Goal: Transaction & Acquisition: Purchase product/service

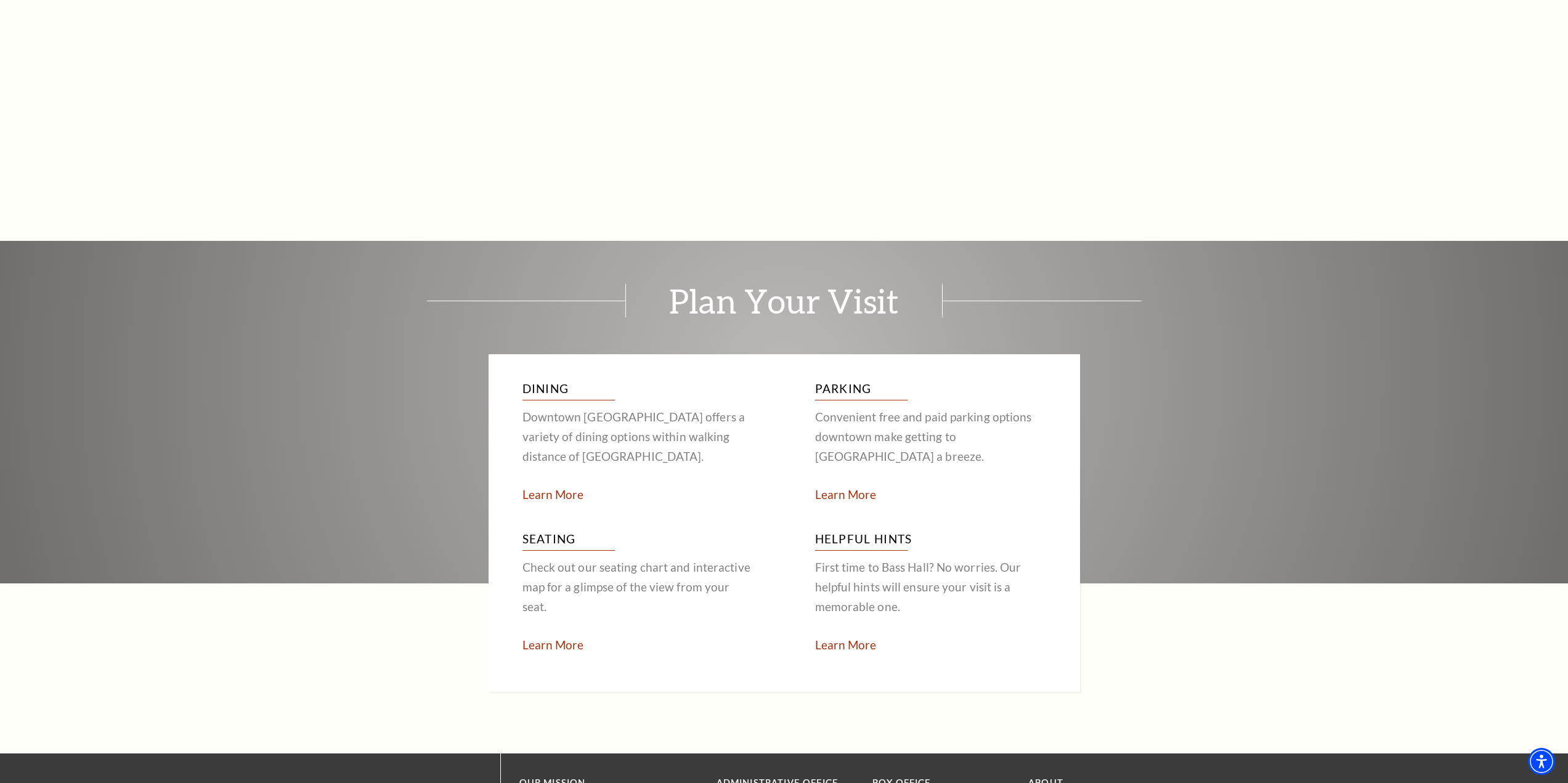
scroll to position [2276, 0]
click at [571, 637] on link "Learn More" at bounding box center [552, 645] width 61 height 14
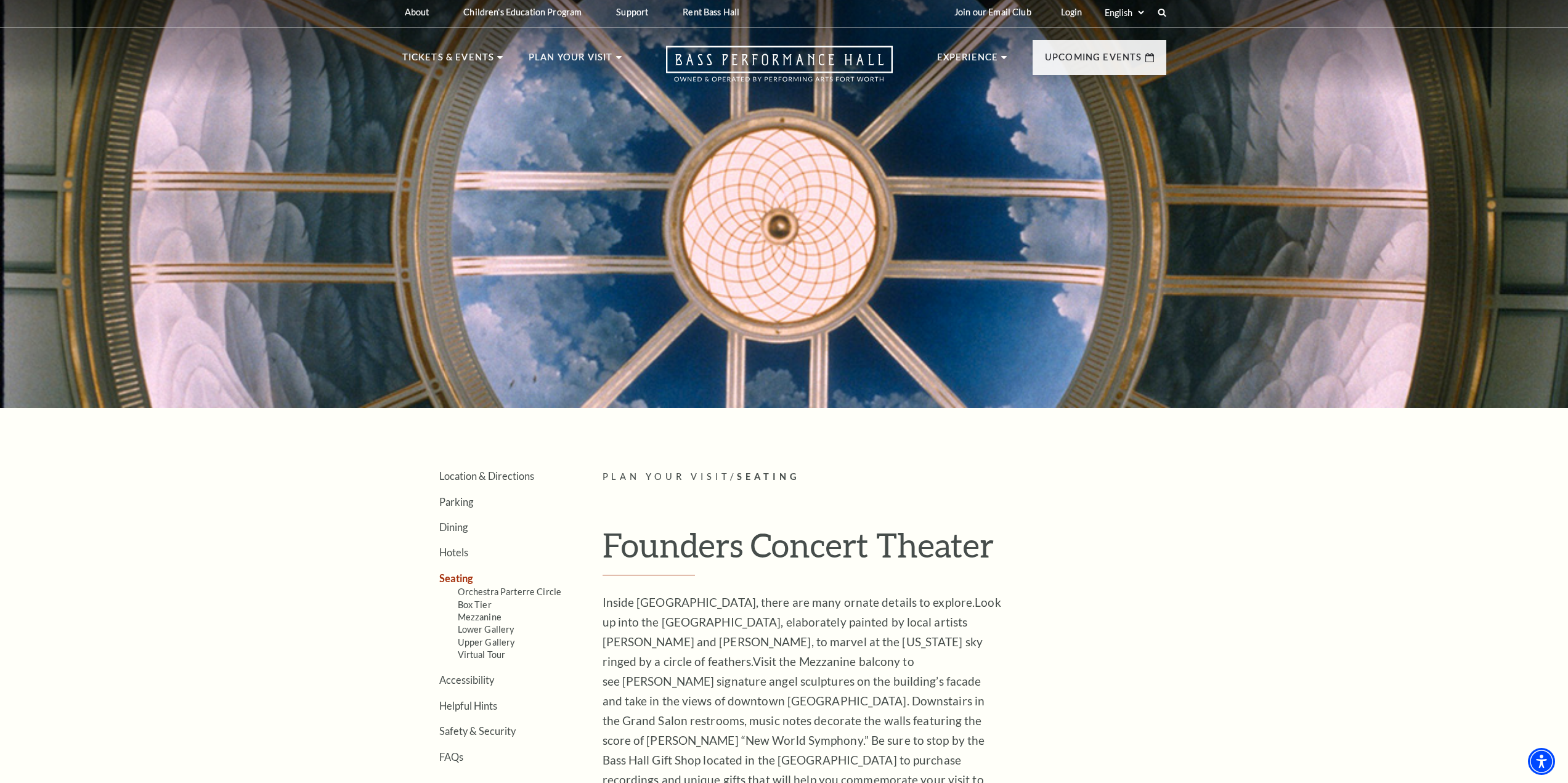
scroll to position [1, 0]
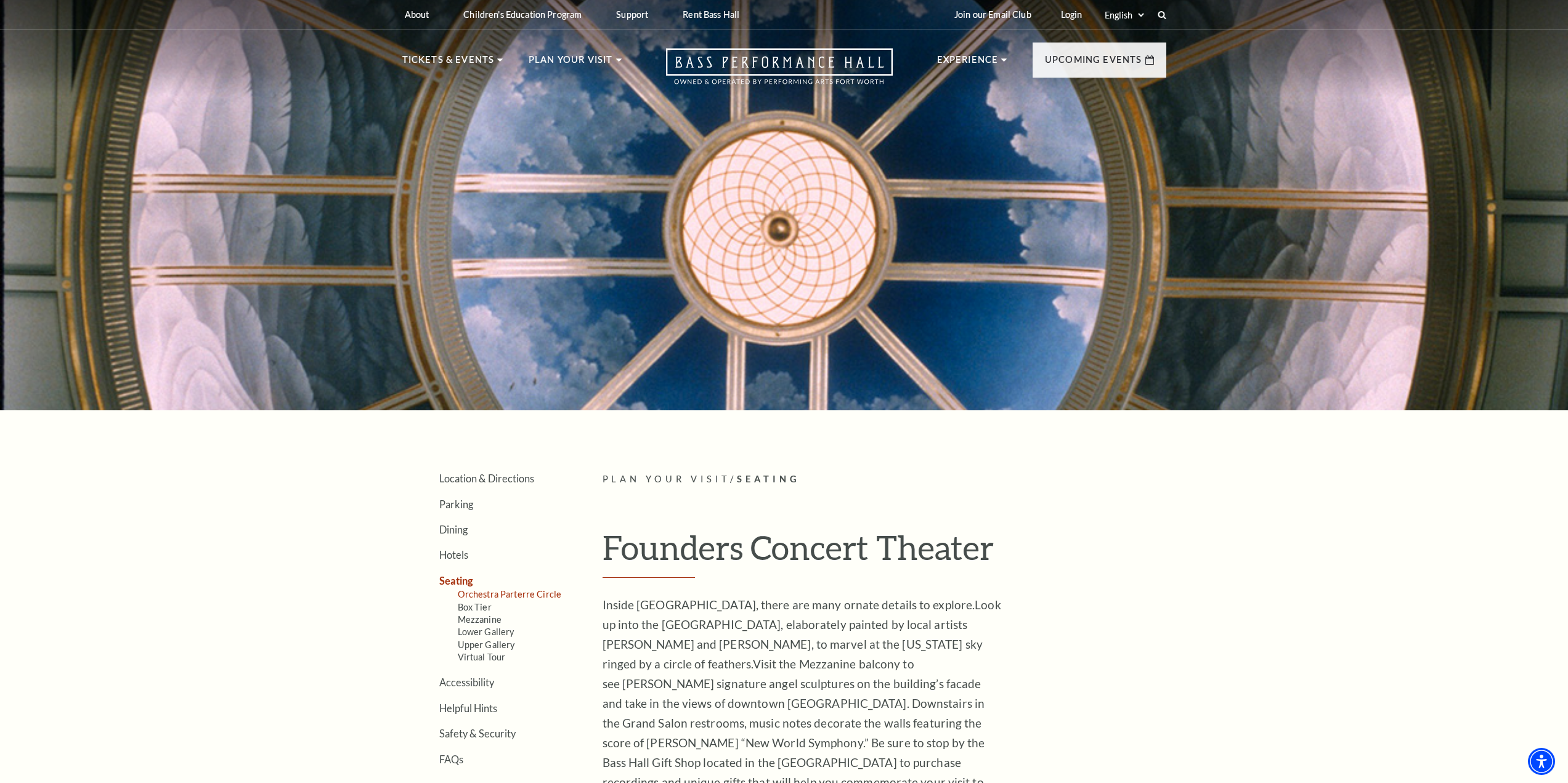
click at [518, 592] on link "Orchestra Parterre Circle" at bounding box center [510, 594] width 104 height 11
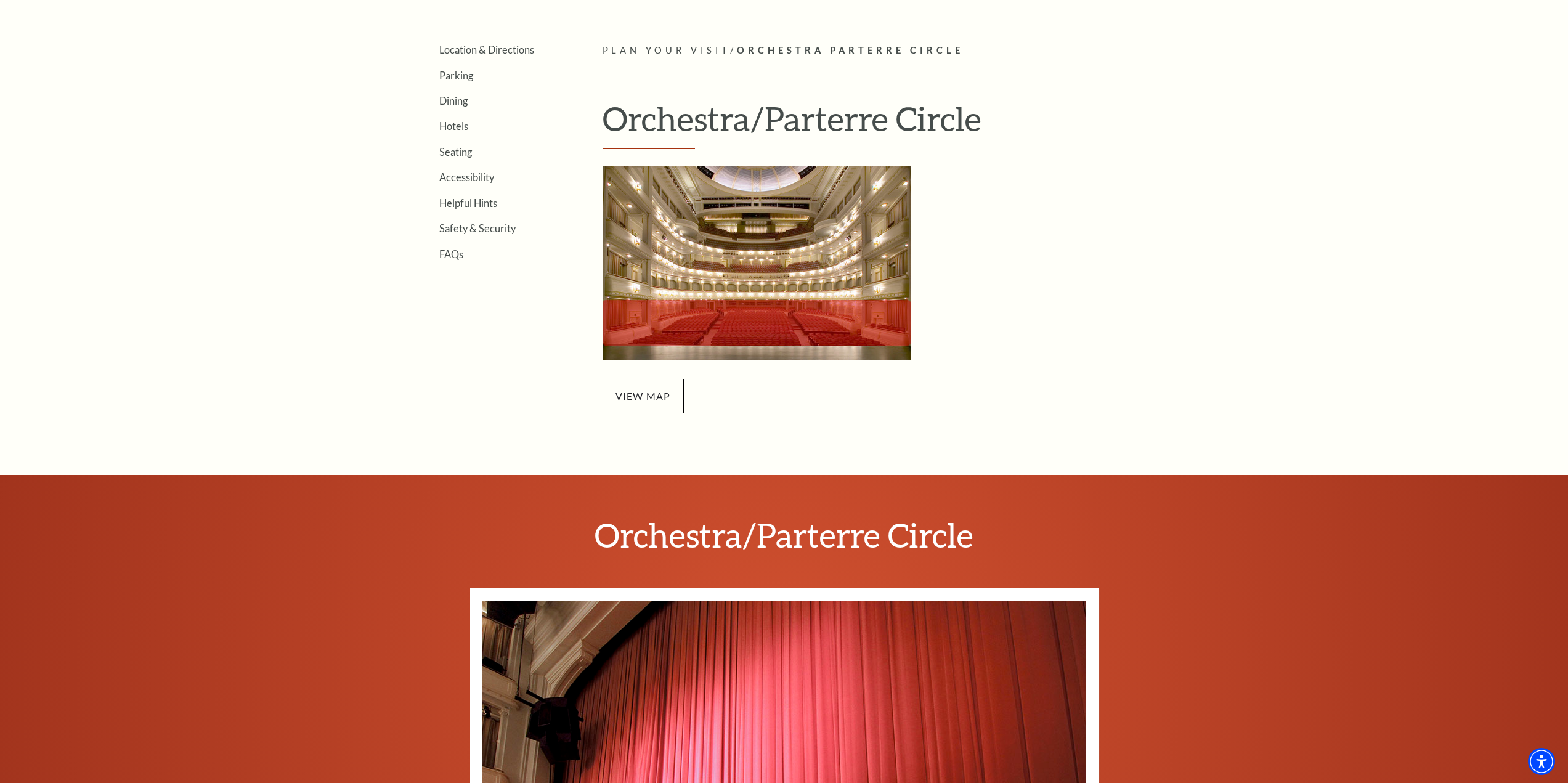
scroll to position [430, 0]
click at [644, 398] on span "view map" at bounding box center [644, 395] width 82 height 35
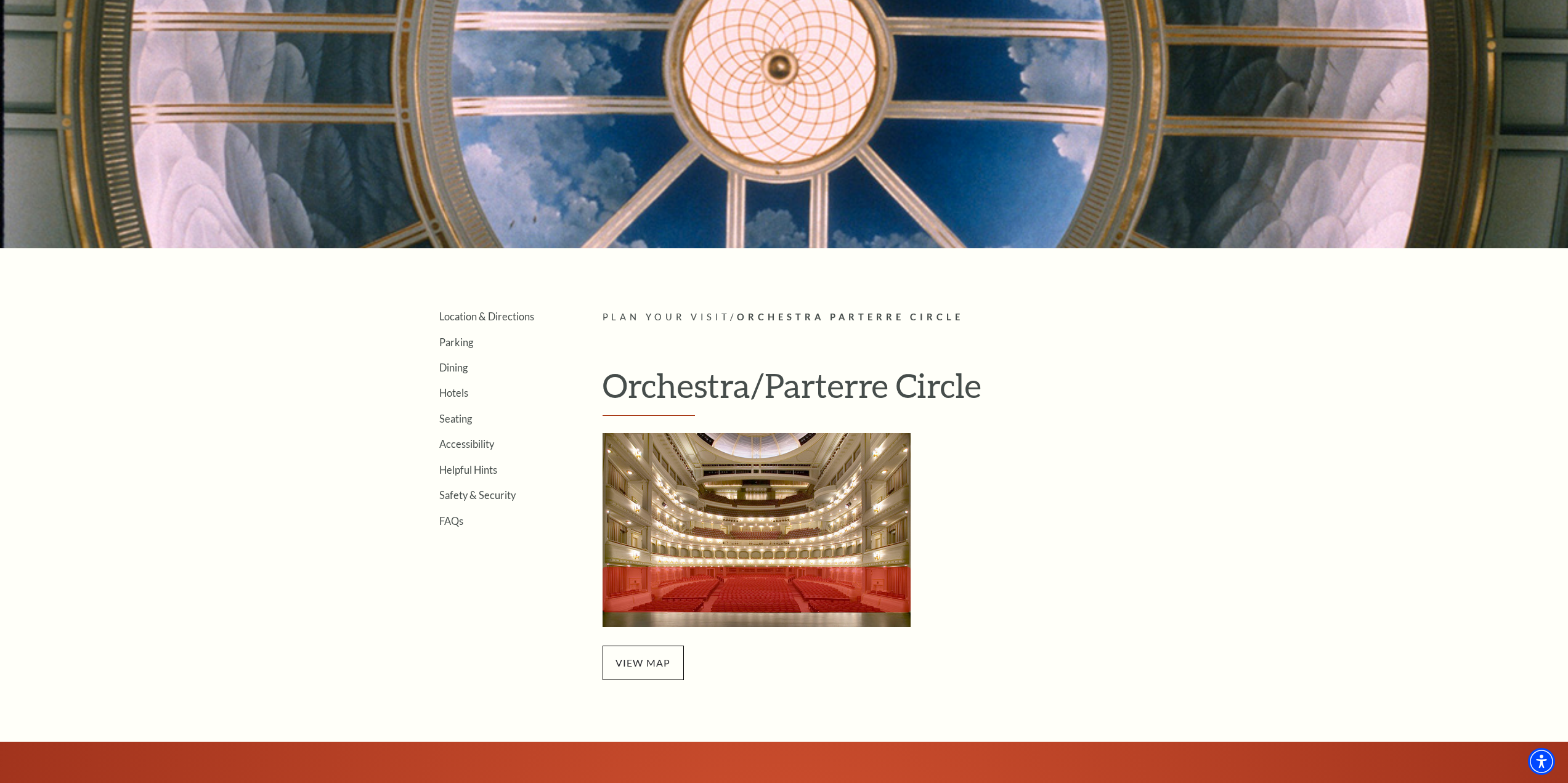
scroll to position [0, 0]
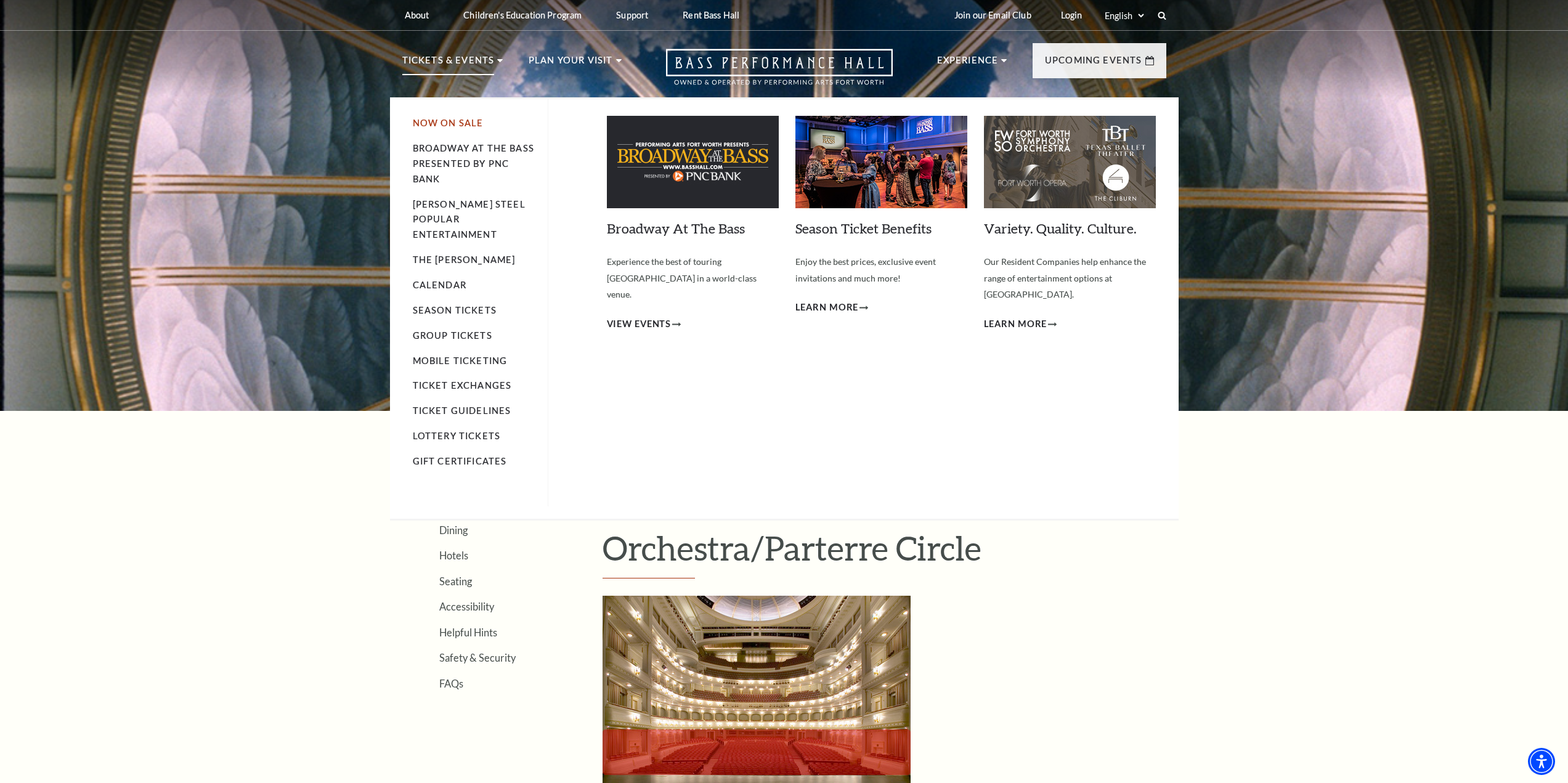
click at [442, 123] on link "Now On Sale" at bounding box center [448, 123] width 71 height 11
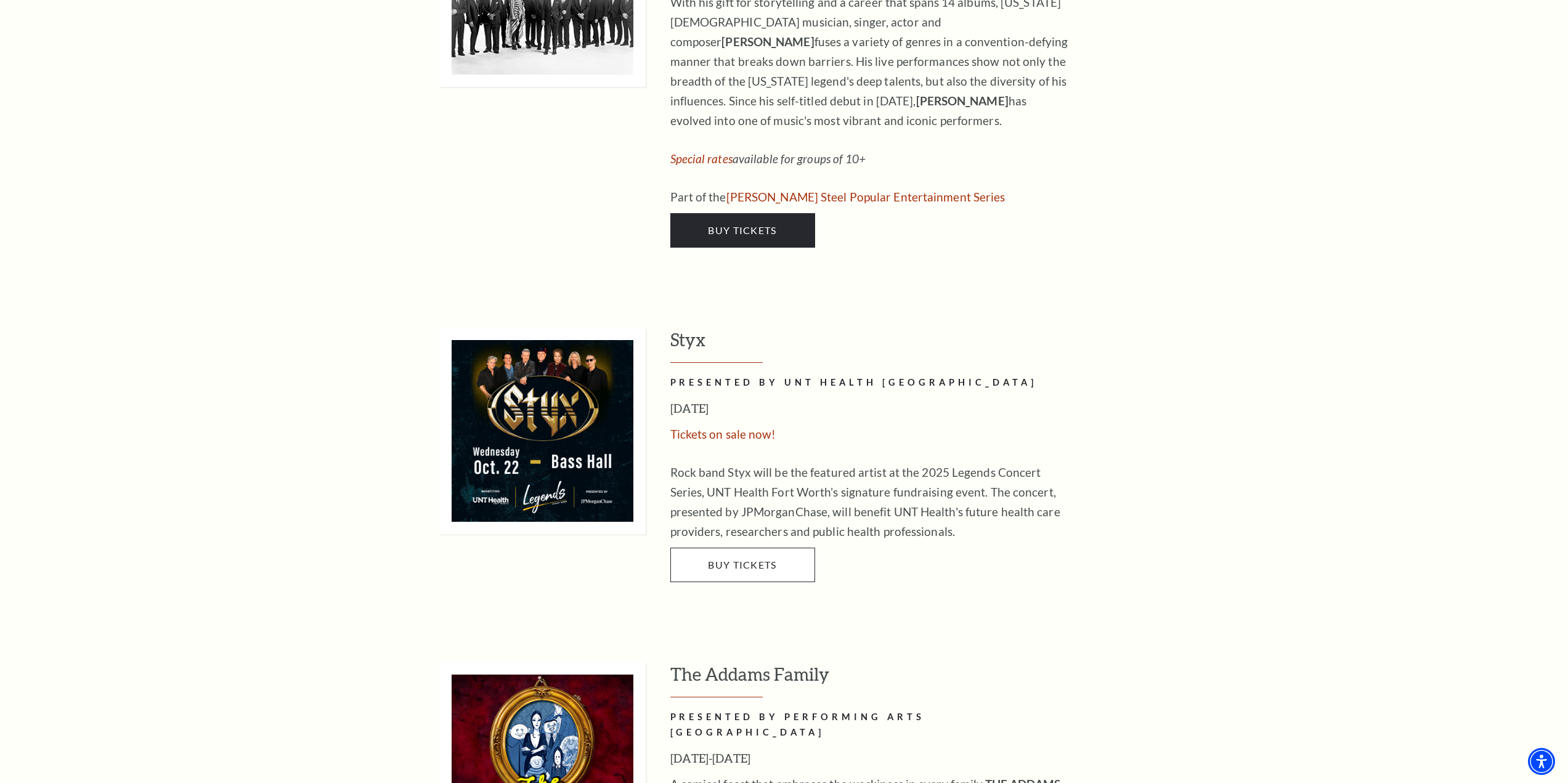
scroll to position [2339, 0]
click at [748, 547] on link "Buy Tickets" at bounding box center [742, 564] width 145 height 35
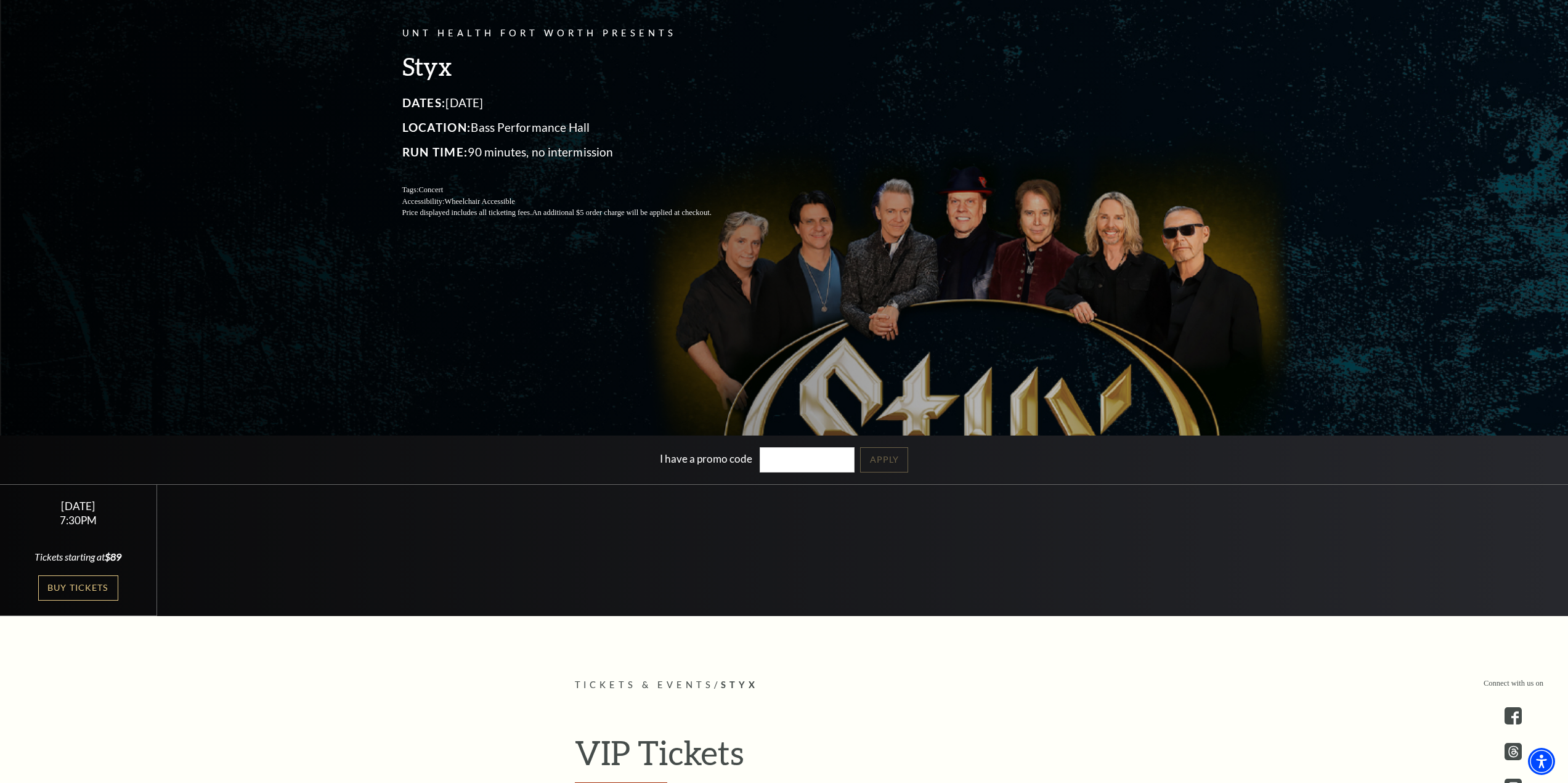
scroll to position [184, 0]
click at [83, 589] on link "Buy Tickets" at bounding box center [78, 587] width 80 height 25
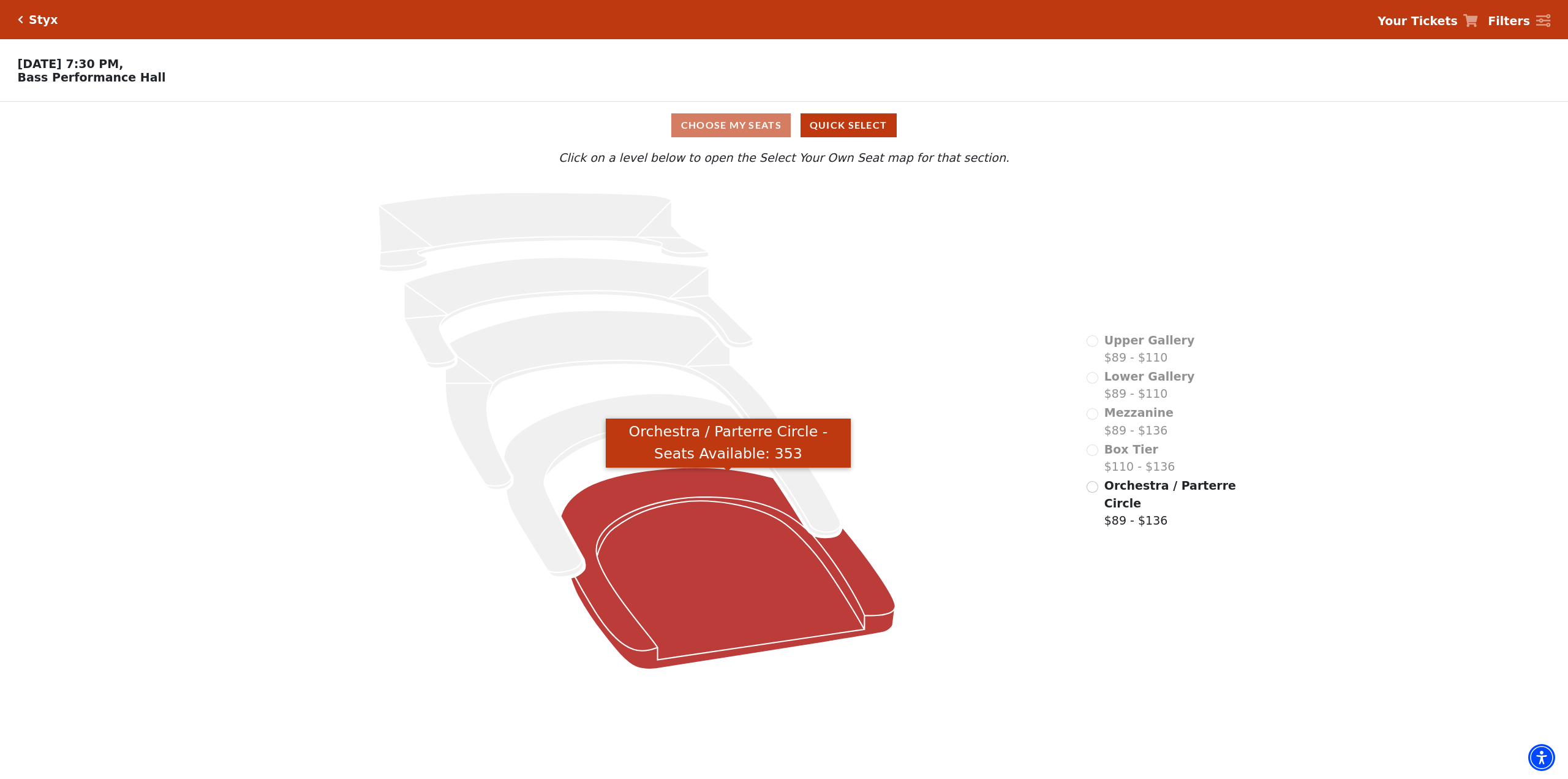
click at [765, 571] on icon "Orchestra / Parterre Circle - Seats Available: 353" at bounding box center [728, 568] width 335 height 202
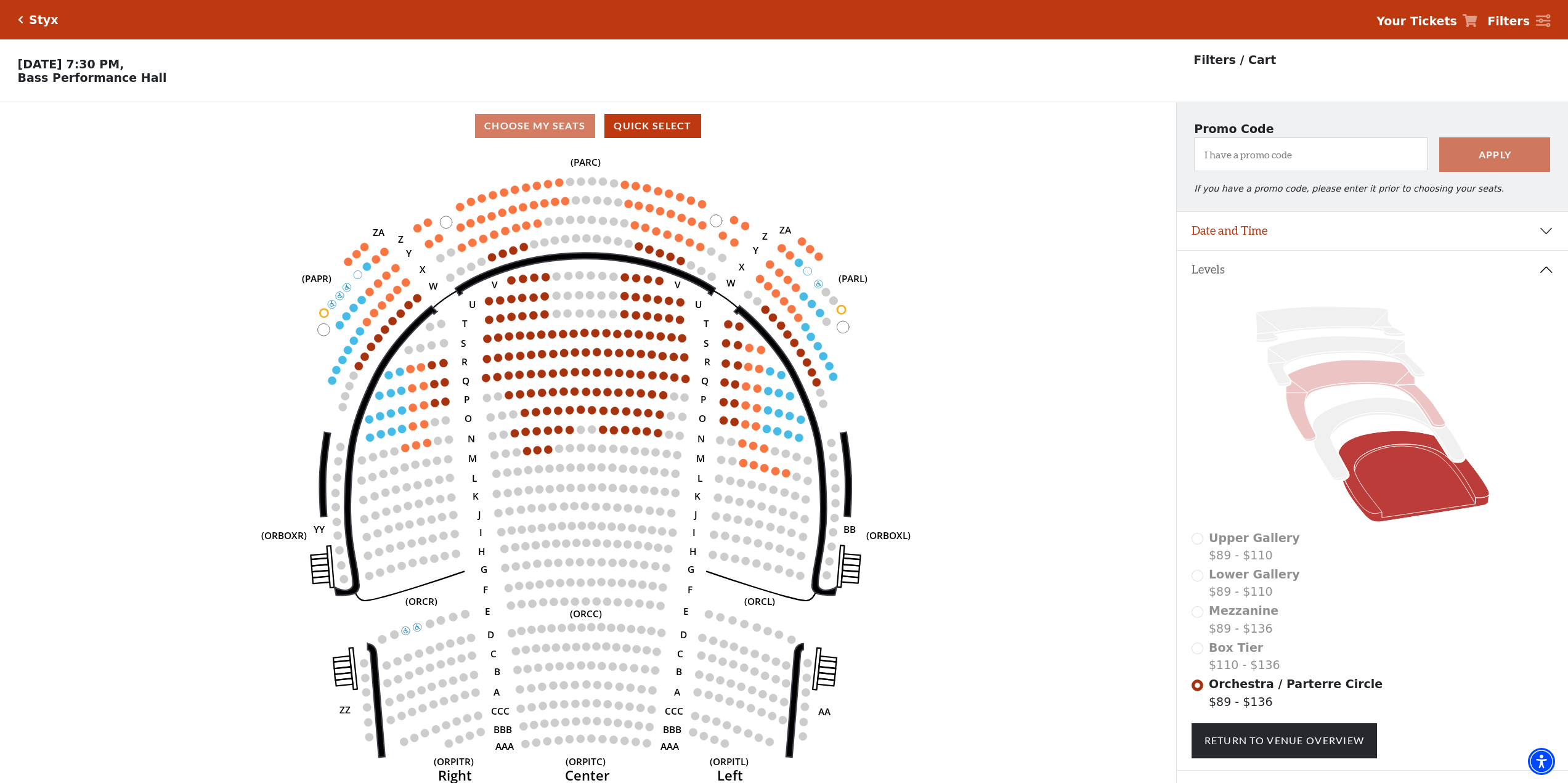
click at [1355, 382] on icon at bounding box center [1365, 400] width 159 height 81
click at [1299, 746] on link "Return To Venue Overview" at bounding box center [1285, 740] width 186 height 35
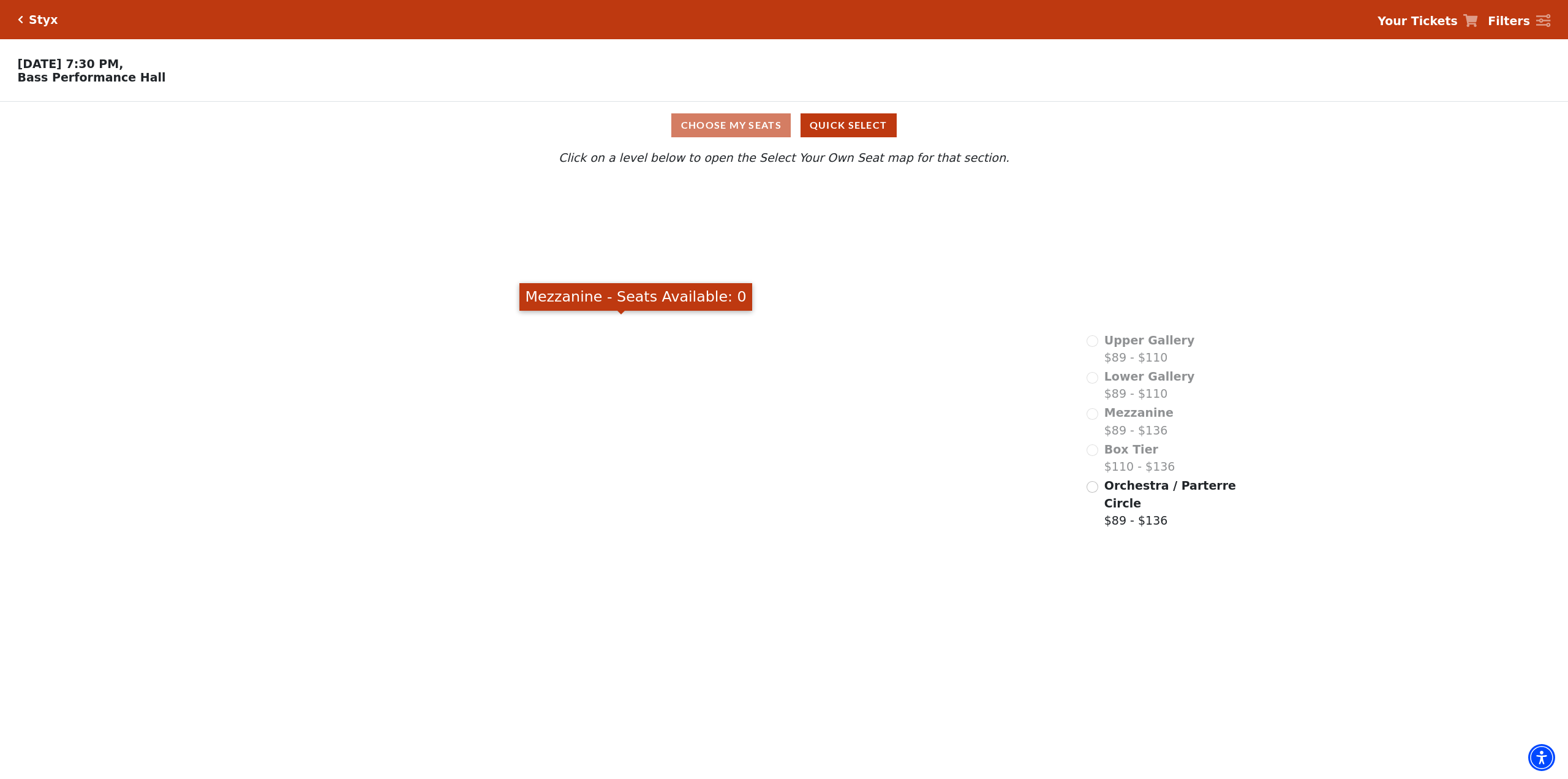
click at [564, 356] on icon "Mezzanine - Seats Available: 0" at bounding box center [621, 400] width 352 height 179
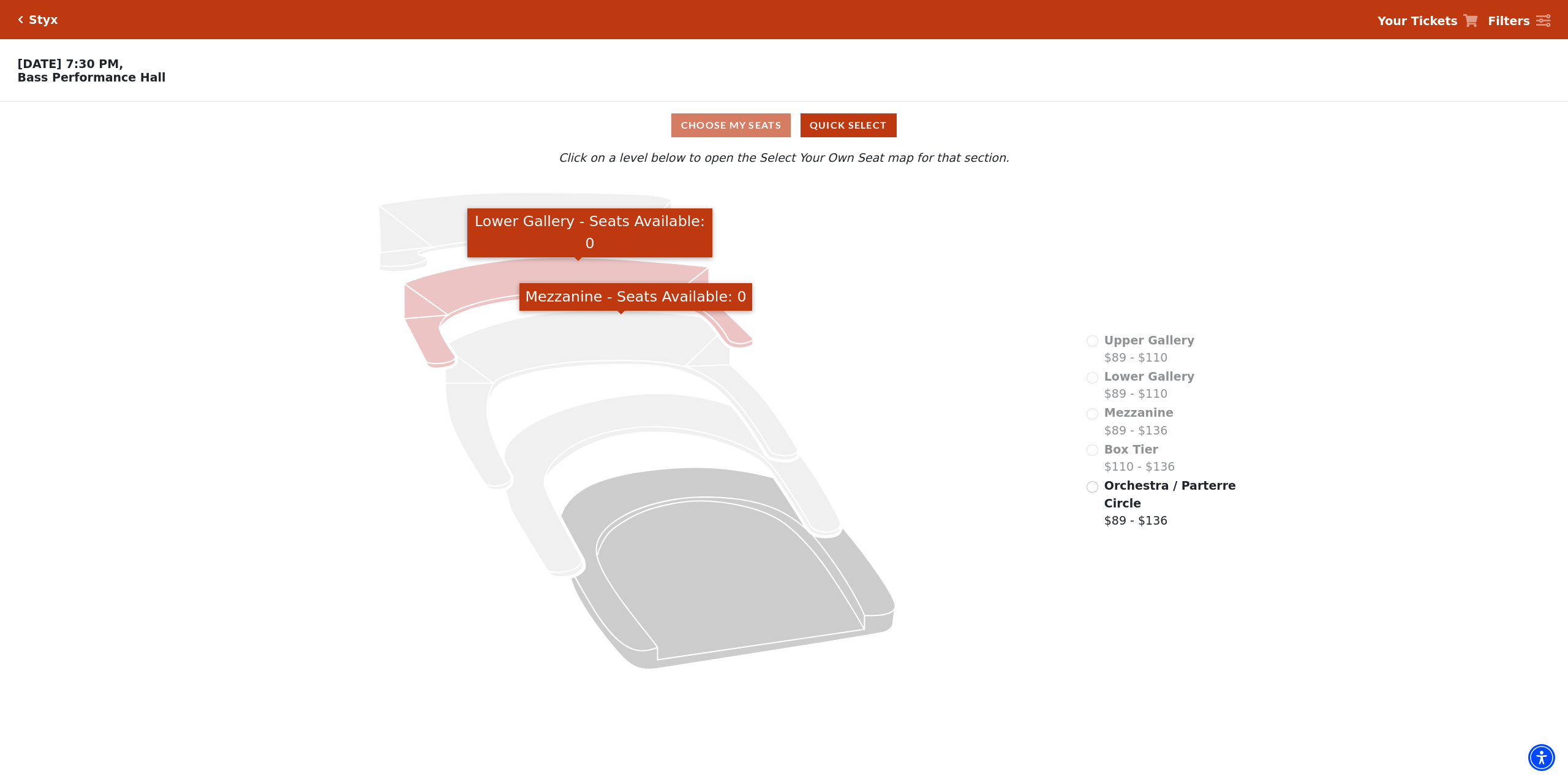
click at [516, 290] on icon "Lower Gallery - Seats Available: 0" at bounding box center [579, 313] width 350 height 111
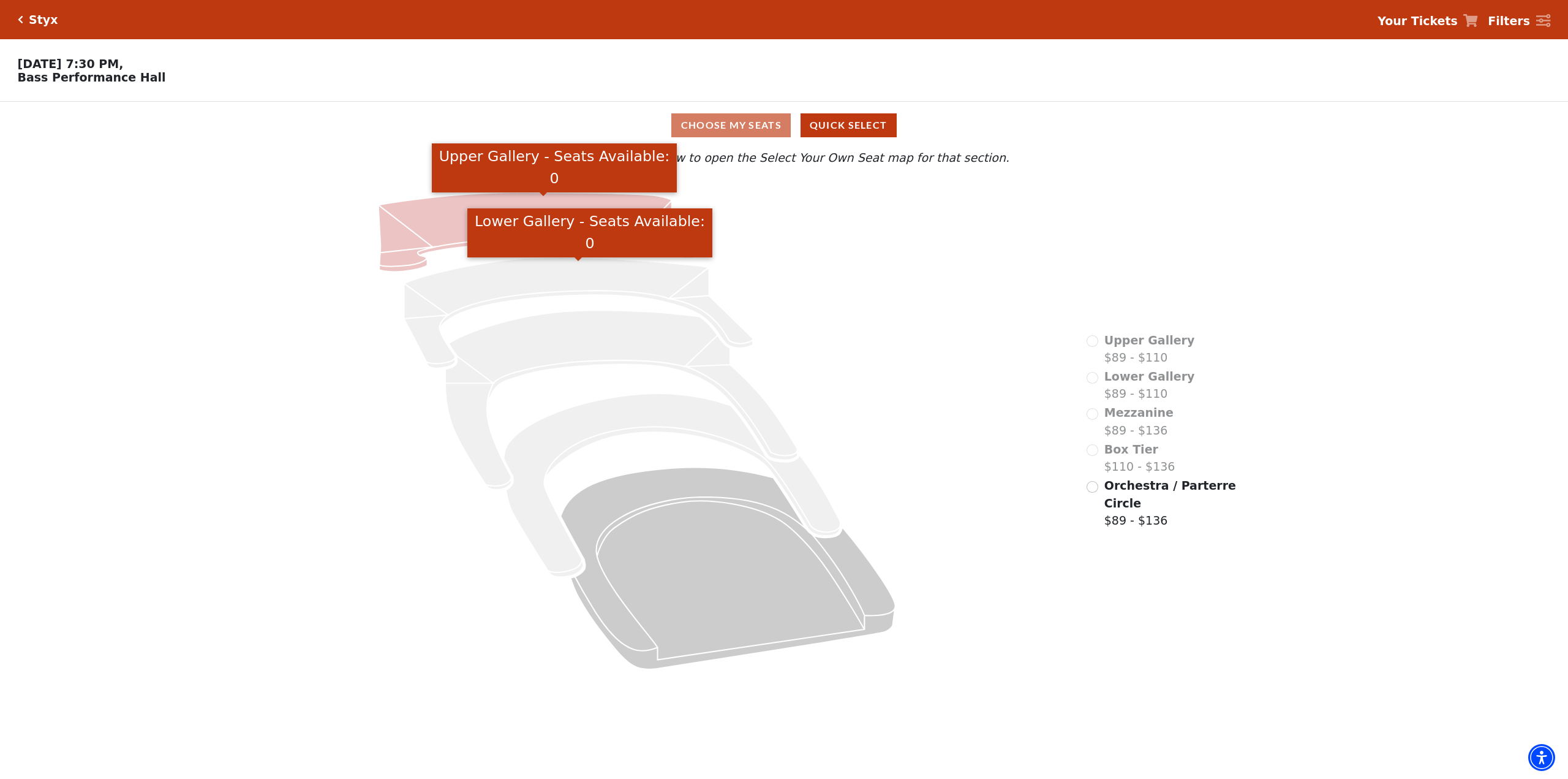
click at [513, 217] on icon "Upper Gallery - Seats Available: 0" at bounding box center [544, 232] width 330 height 79
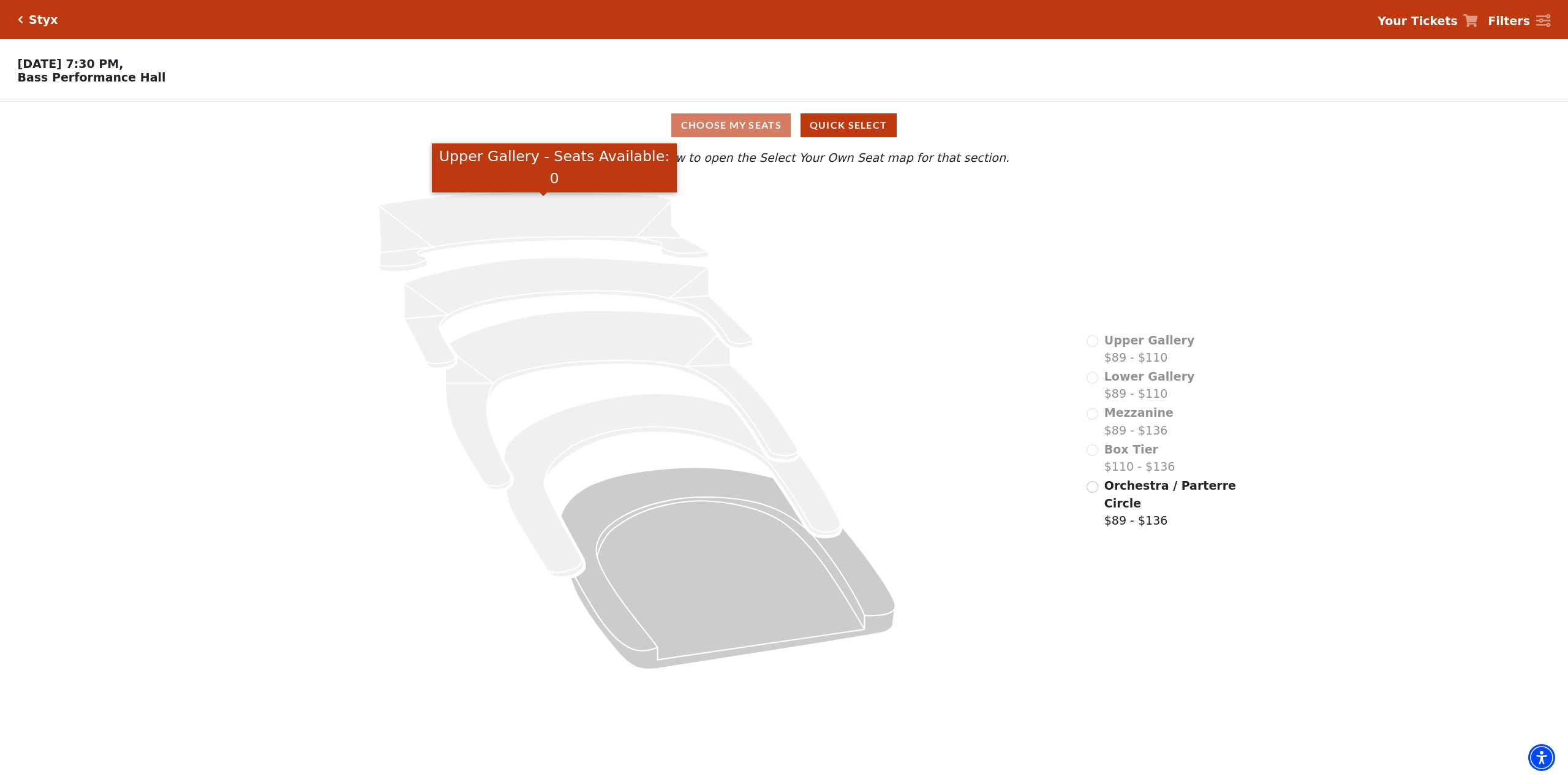
click at [1114, 456] on span "Box Tier" at bounding box center [1131, 449] width 54 height 13
